Goal: Task Accomplishment & Management: Use online tool/utility

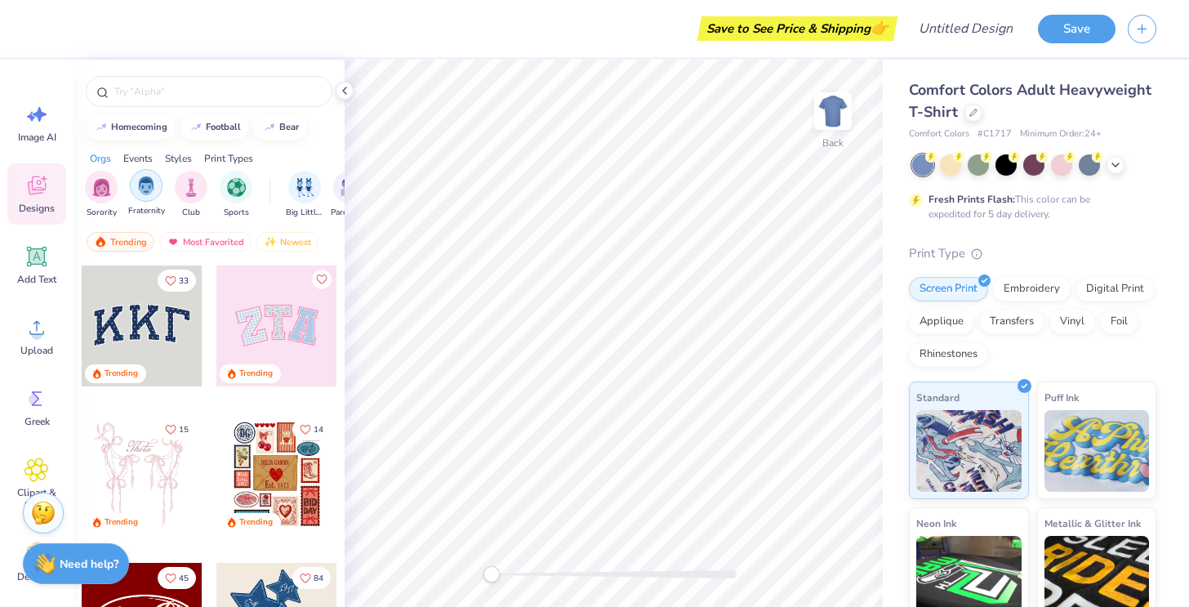
click at [145, 185] on img "filter for Fraternity" at bounding box center [146, 185] width 18 height 19
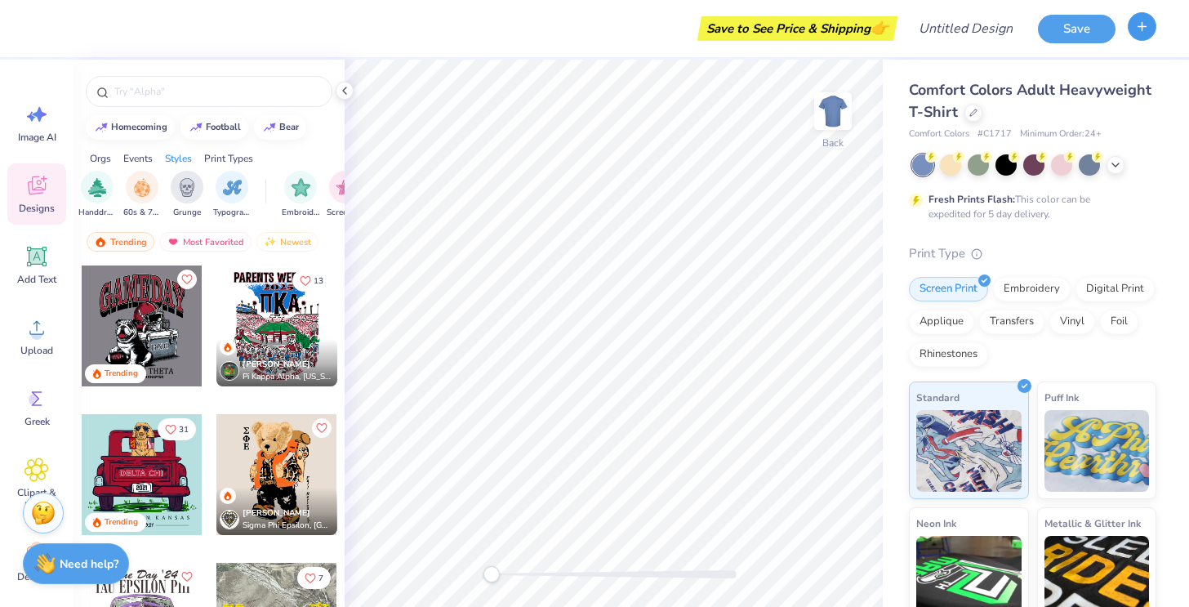
click at [1152, 28] on button "button" at bounding box center [1142, 26] width 29 height 29
click at [1138, 22] on icon "button" at bounding box center [1142, 27] width 14 height 14
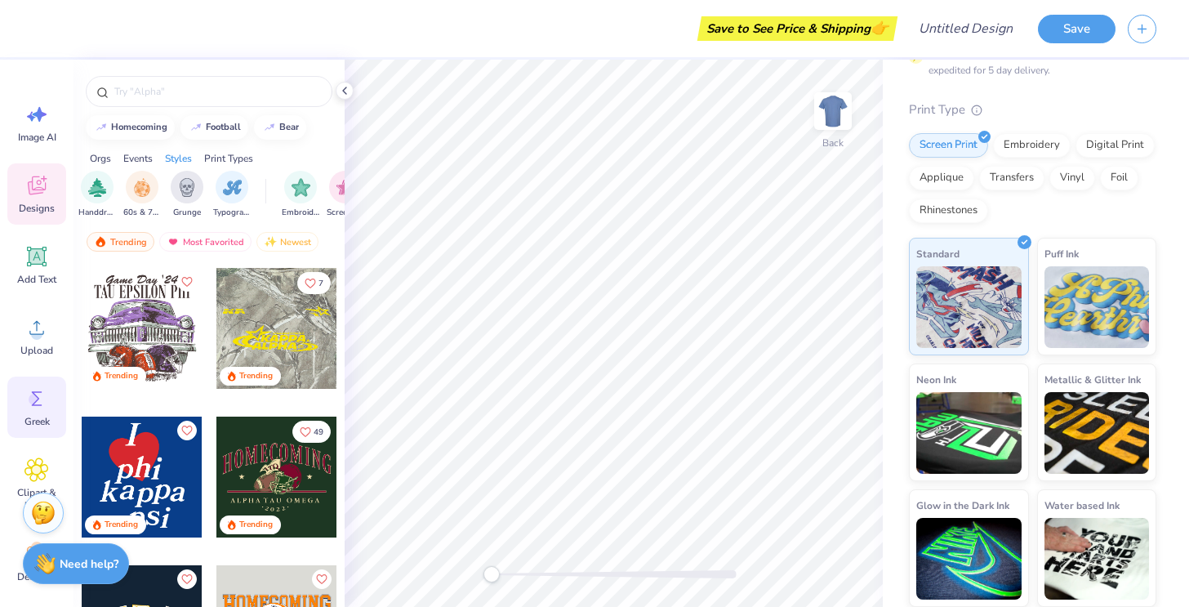
scroll to position [109, 0]
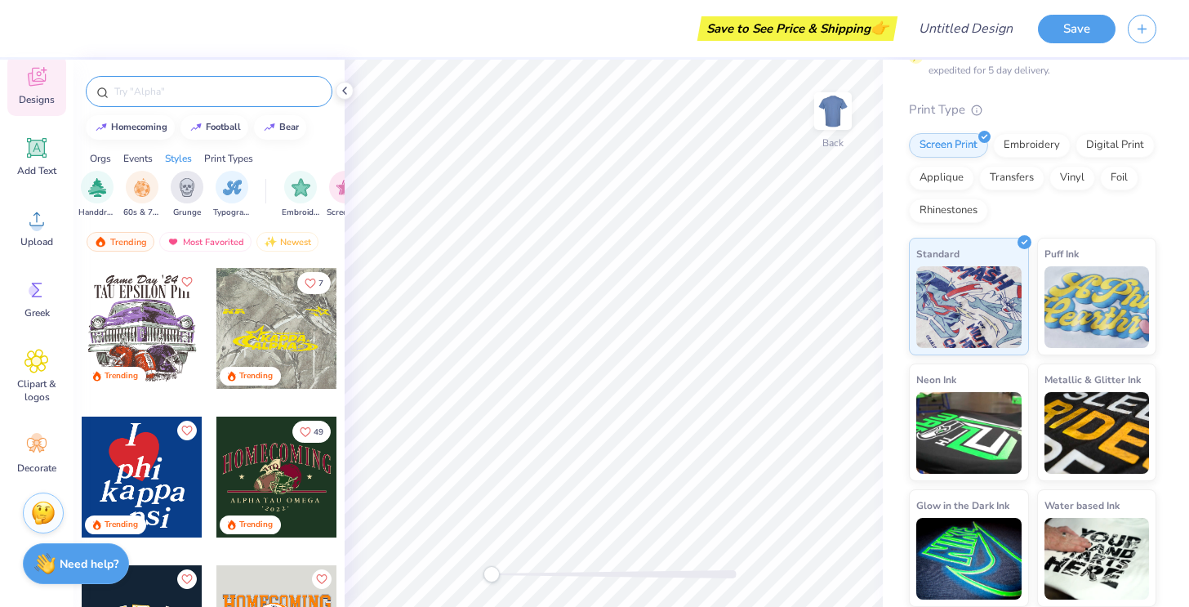
click at [142, 95] on input "text" at bounding box center [217, 91] width 209 height 16
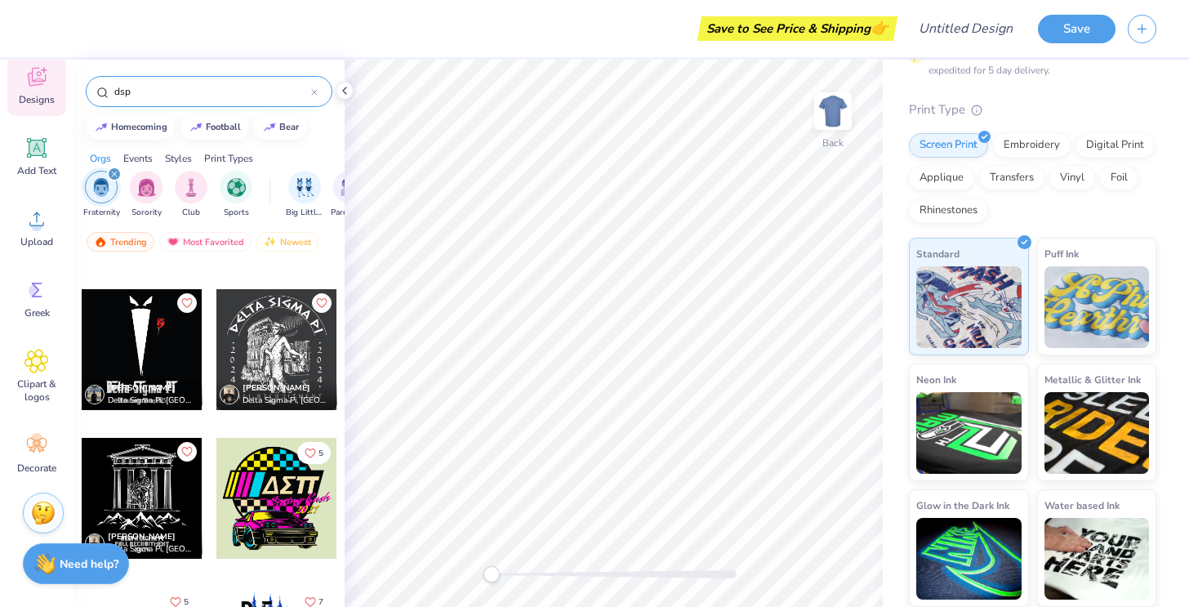
scroll to position [302, 0]
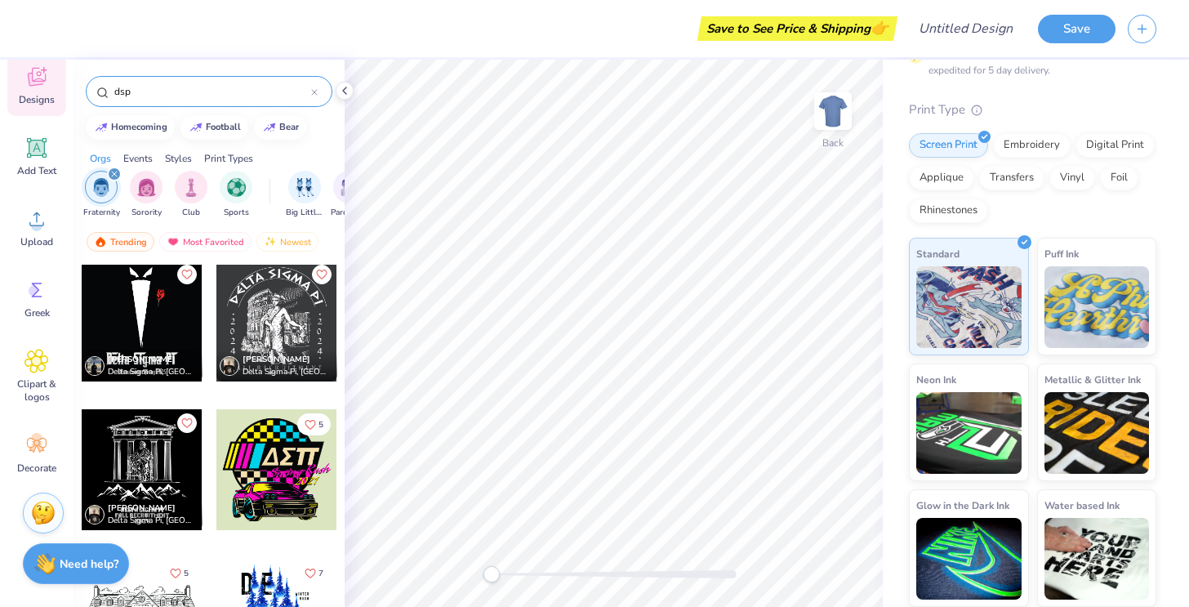
type input "dsp"
click at [155, 301] on div at bounding box center [142, 321] width 121 height 121
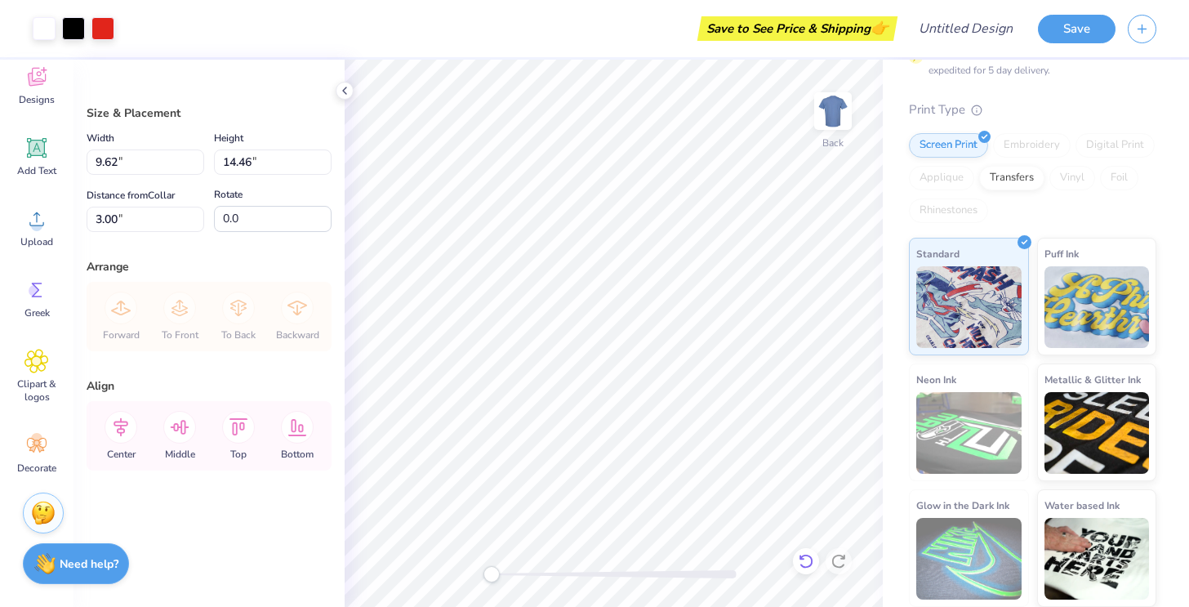
click at [798, 559] on icon at bounding box center [806, 561] width 16 height 16
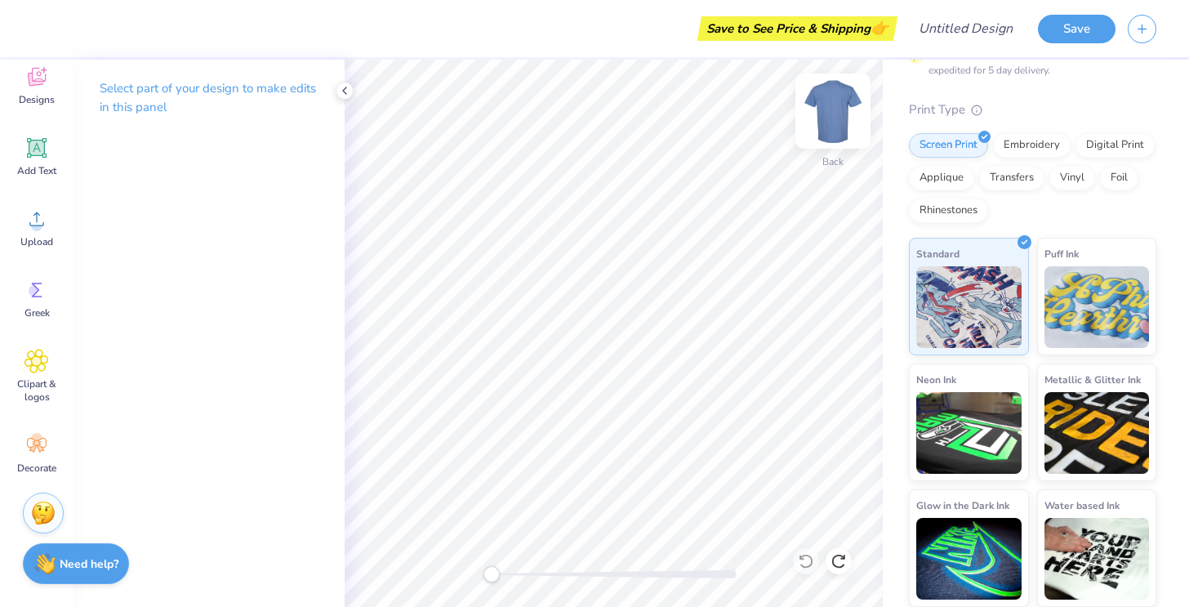
click at [820, 83] on img at bounding box center [832, 110] width 65 height 65
click at [831, 105] on img at bounding box center [832, 110] width 65 height 65
click at [338, 87] on icon at bounding box center [344, 90] width 13 height 13
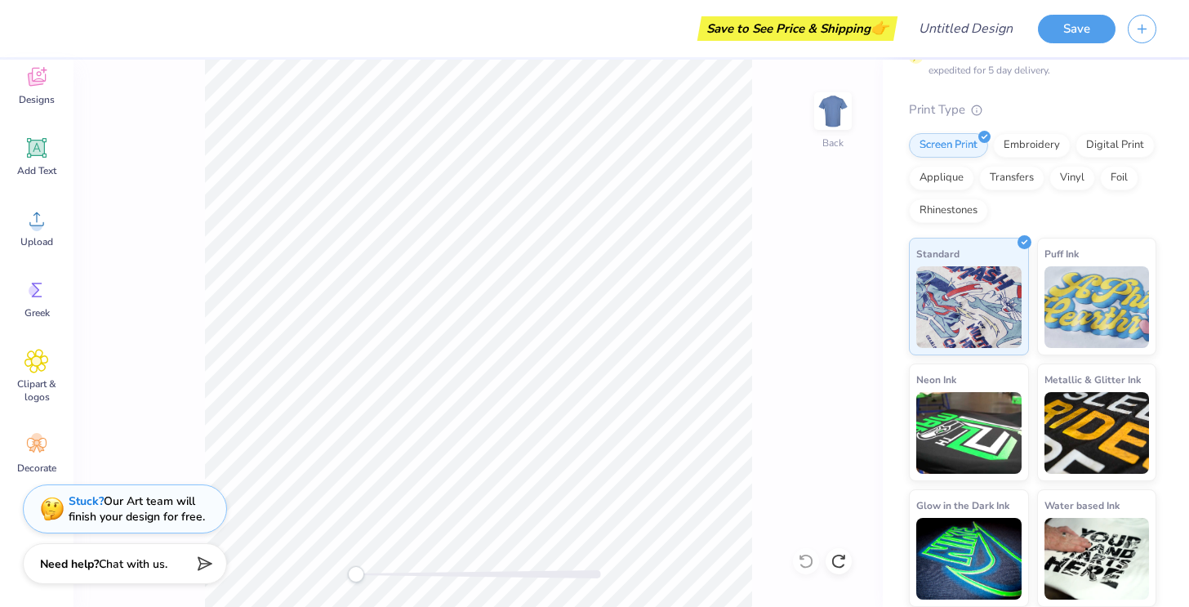
click at [811, 36] on div "Save to See Price & Shipping 👉" at bounding box center [798, 28] width 192 height 25
